Goal: Task Accomplishment & Management: Manage account settings

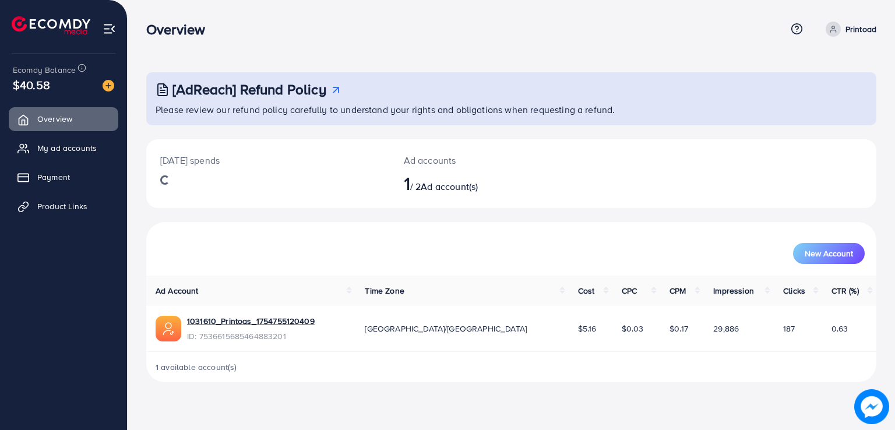
click at [519, 390] on div "[AdReach] Refund Policy Please review our refund policy carefully to understand…" at bounding box center [511, 200] width 767 height 401
click at [71, 137] on link "My ad accounts" at bounding box center [64, 147] width 110 height 23
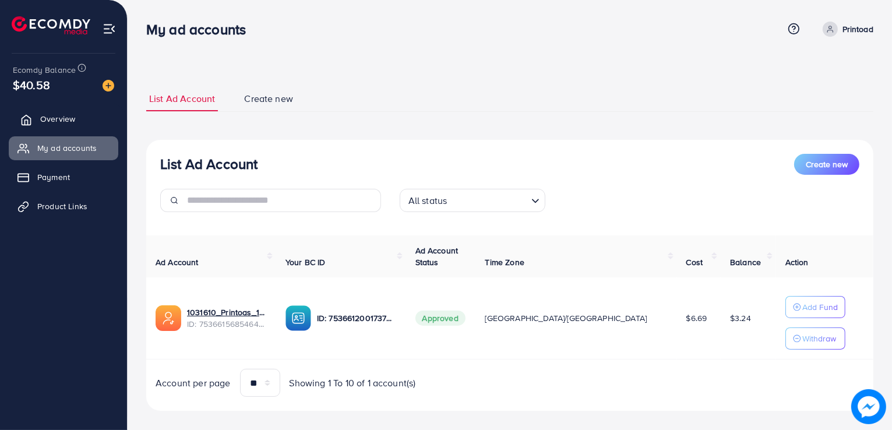
click at [77, 117] on link "Overview" at bounding box center [64, 118] width 110 height 23
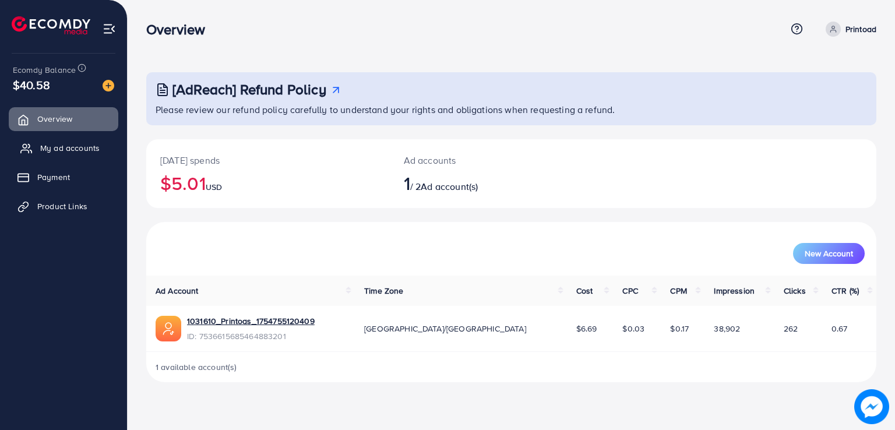
click at [73, 144] on span "My ad accounts" at bounding box center [69, 148] width 59 height 12
